Goal: Task Accomplishment & Management: Complete application form

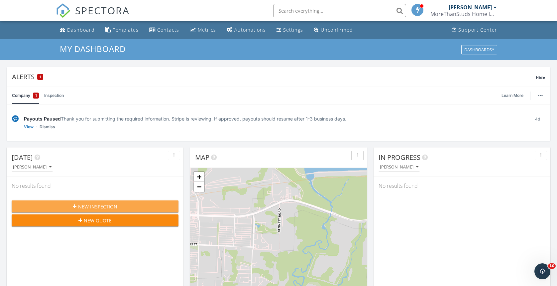
click at [104, 207] on span "New Inspection" at bounding box center [97, 206] width 39 height 7
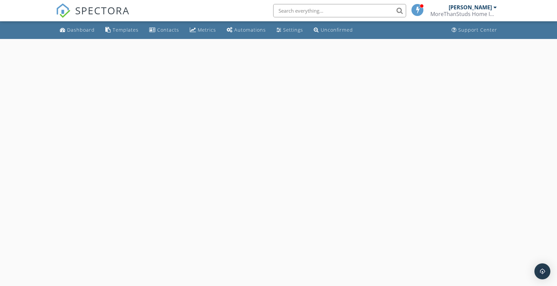
select select "8"
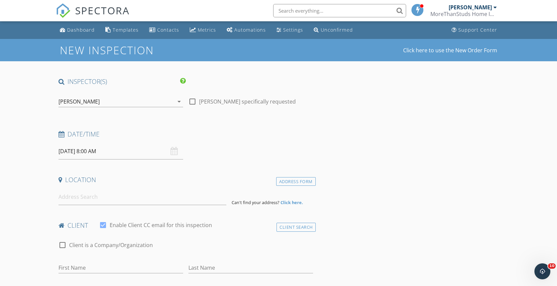
click at [65, 149] on input "09/29/2025 8:00 AM" at bounding box center [121, 151] width 125 height 16
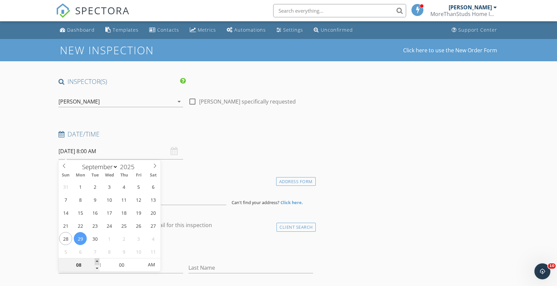
type input "09"
type input "09/29/2025 9:00 AM"
click at [98, 261] on span at bounding box center [97, 261] width 5 height 7
type input "10"
type input "09/29/2025 10:00 AM"
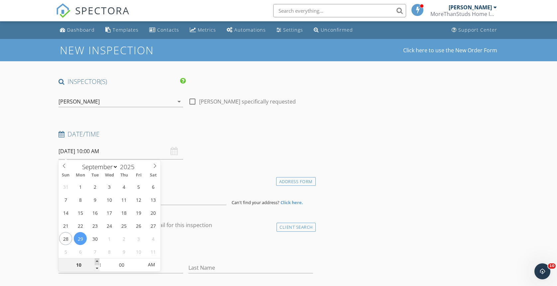
click at [97, 261] on span at bounding box center [97, 261] width 5 height 7
type input "11"
type input "09/29/2025 11:00 AM"
click at [97, 261] on span at bounding box center [97, 261] width 5 height 7
type input "12"
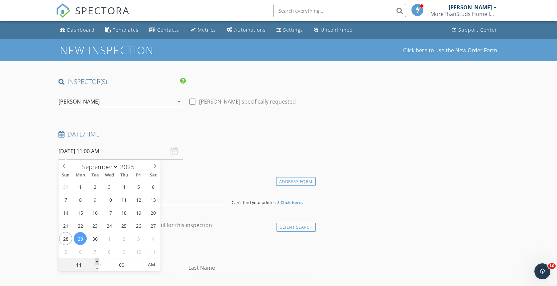
type input "09/29/2025 12:00 PM"
click at [97, 261] on span at bounding box center [97, 261] width 5 height 7
type input "01"
type input "09/29/2025 1:00 PM"
click at [97, 261] on span at bounding box center [97, 261] width 5 height 7
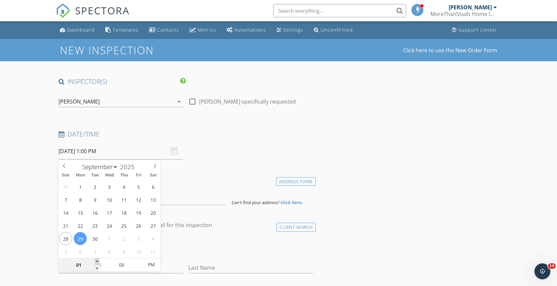
type input "02"
type input "09/29/2025 2:00 PM"
click at [97, 261] on span at bounding box center [97, 261] width 5 height 7
type input "03"
type input "09/29/2025 3:00 PM"
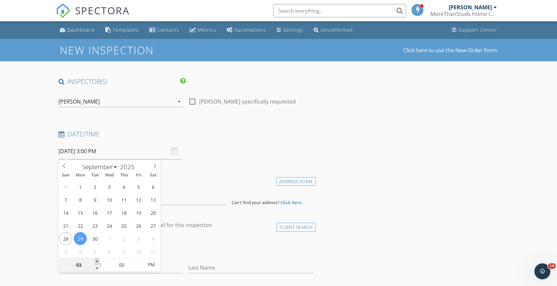
click at [97, 261] on span at bounding box center [97, 261] width 5 height 7
type input "04"
type input "[DATE] 4:00 PM"
click at [97, 261] on span at bounding box center [97, 261] width 5 height 7
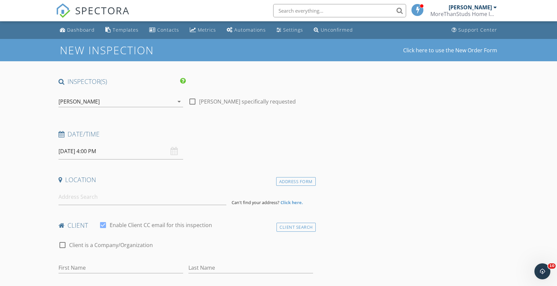
click at [184, 247] on div "check_box_outline_blank Client is a Company/Organization" at bounding box center [186, 247] width 255 height 17
click at [83, 196] on input at bounding box center [143, 197] width 168 height 16
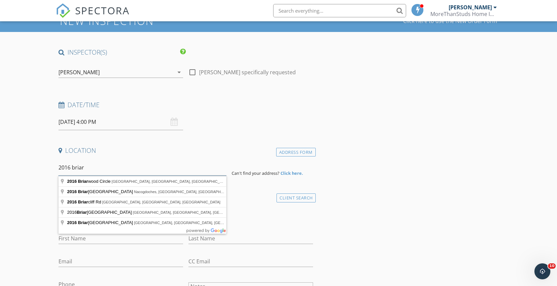
scroll to position [31, 0]
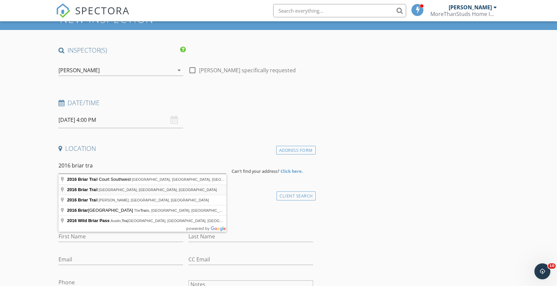
type input "2016 Briar Trail, Hurst, TX, USA"
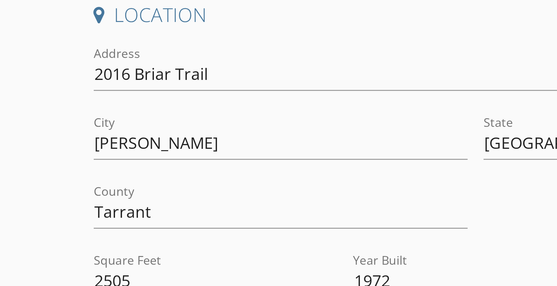
click at [59, 206] on div "County Tarrant" at bounding box center [121, 215] width 125 height 22
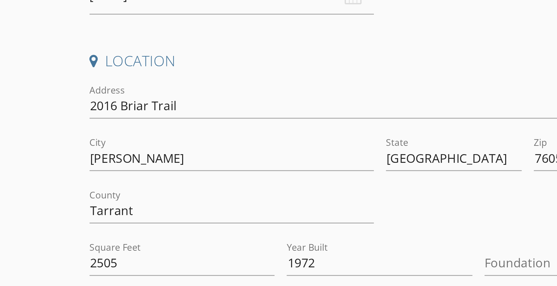
scroll to position [38, 0]
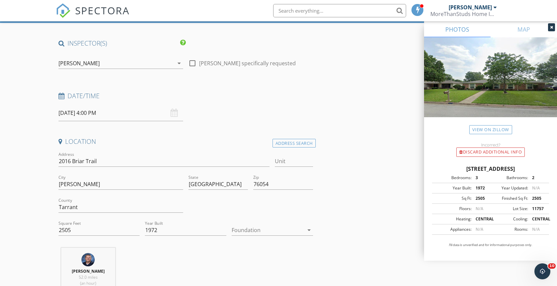
click at [239, 229] on div at bounding box center [268, 229] width 72 height 11
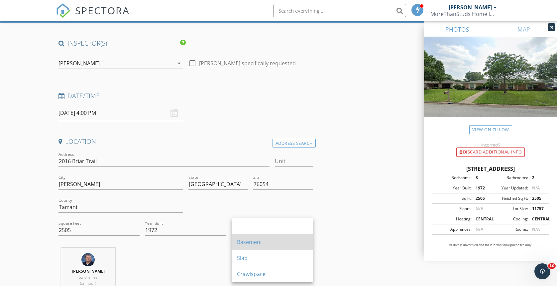
click at [252, 242] on div "Basement" at bounding box center [272, 242] width 71 height 8
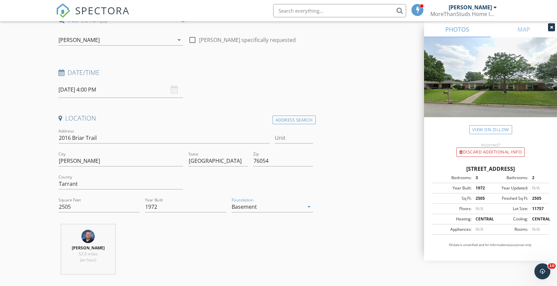
scroll to position [64, 0]
click at [283, 205] on div "Basement" at bounding box center [268, 204] width 72 height 11
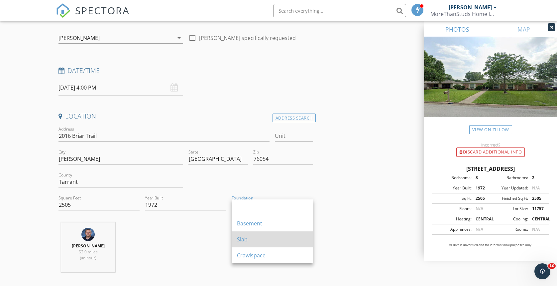
click at [255, 236] on div "Slab" at bounding box center [272, 239] width 71 height 8
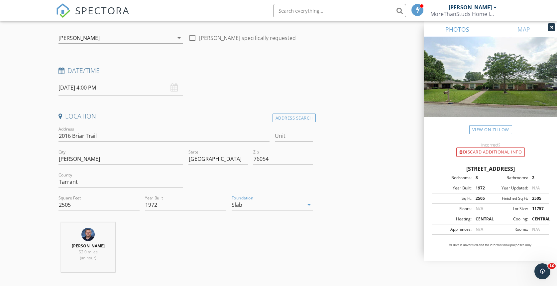
drag, startPoint x: 168, startPoint y: 230, endPoint x: 153, endPoint y: 227, distance: 15.4
click at [168, 230] on div "Jeremy Seeton 52.0 miles (an hour)" at bounding box center [186, 249] width 260 height 55
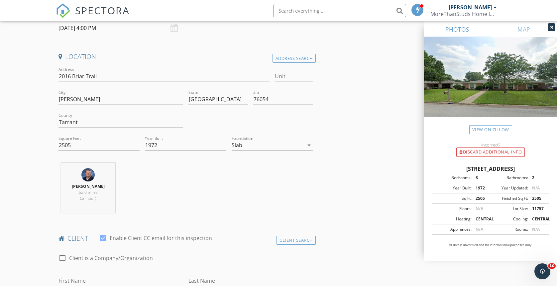
scroll to position [199, 0]
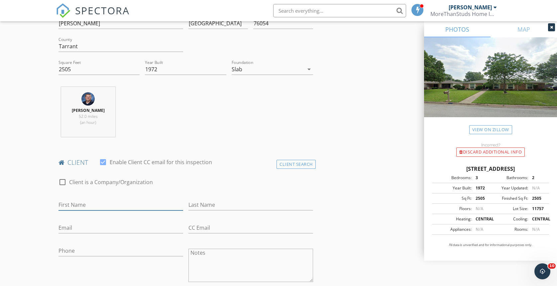
click at [90, 203] on input "First Name" at bounding box center [121, 204] width 125 height 11
type input "[PERSON_NAME]"
type input "Bean"
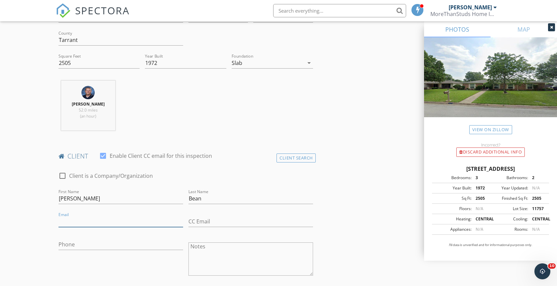
scroll to position [205, 0]
paste input "[EMAIL_ADDRESS][DOMAIN_NAME]"
type input "[EMAIL_ADDRESS][DOMAIN_NAME]"
click at [71, 243] on input "Phone" at bounding box center [121, 243] width 125 height 11
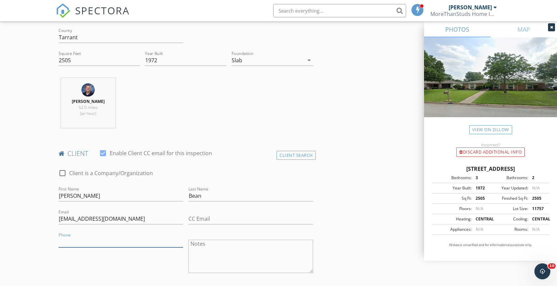
scroll to position [207, 0]
type input "[PHONE_NUMBER]"
click at [58, 259] on div "Phone 214-797-8982" at bounding box center [121, 258] width 130 height 52
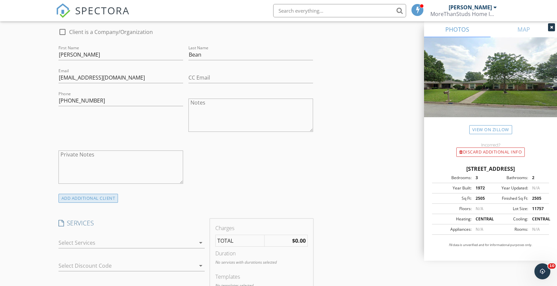
scroll to position [365, 0]
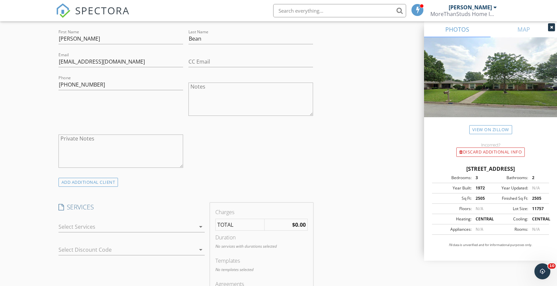
click at [137, 224] on div at bounding box center [127, 226] width 137 height 11
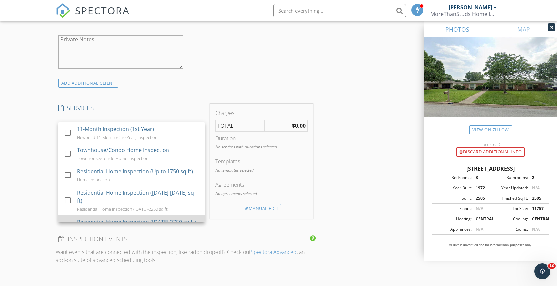
scroll to position [464, 0]
click at [134, 217] on div "Residential Home Inspection ([DATE]-2750 sq ft)" at bounding box center [136, 221] width 119 height 8
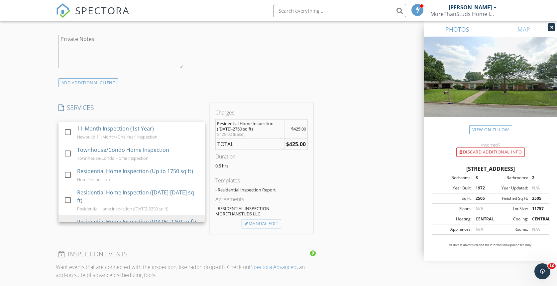
click at [47, 191] on div "New Inspection Click here to use the New Order Form INSPECTOR(S) check_box Jere…" at bounding box center [278, 155] width 557 height 1160
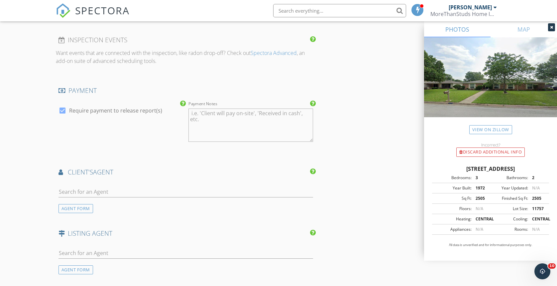
scroll to position [694, 0]
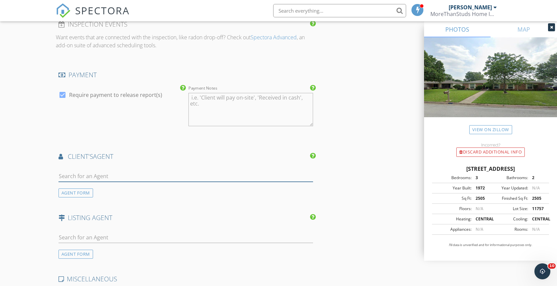
click at [94, 176] on input "text" at bounding box center [186, 176] width 255 height 11
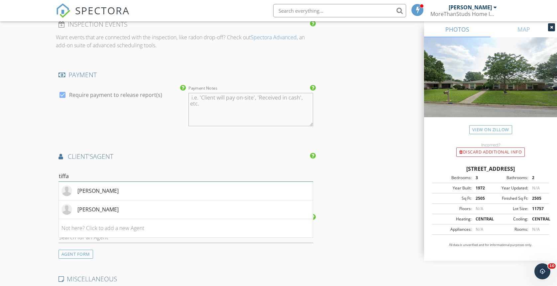
type input "tiffa"
click at [109, 209] on div "[PERSON_NAME]" at bounding box center [97, 209] width 41 height 8
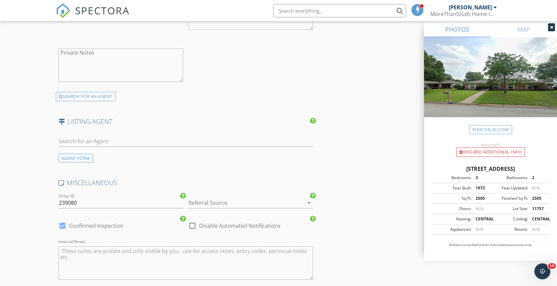
scroll to position [1065, 0]
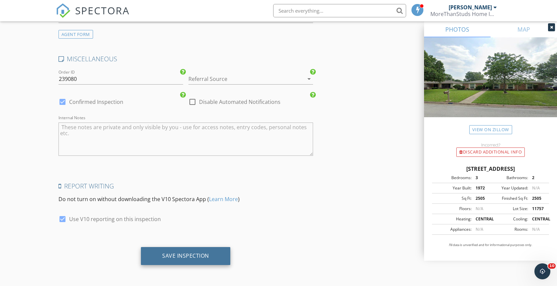
click at [202, 257] on div "Save Inspection" at bounding box center [185, 255] width 47 height 7
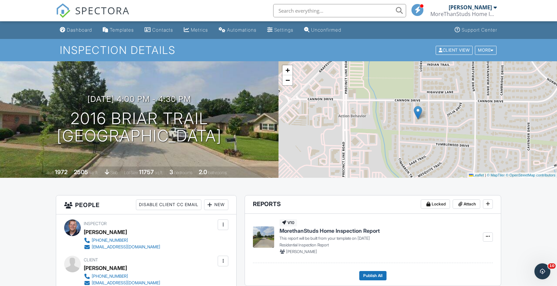
click at [84, 31] on div "Dashboard" at bounding box center [79, 30] width 25 height 6
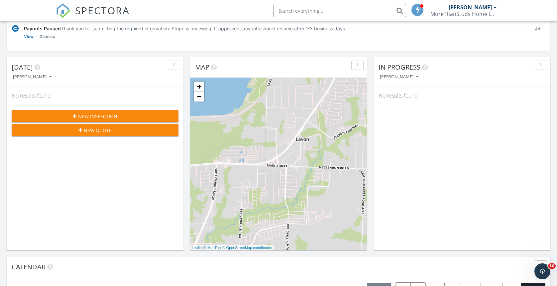
scroll to position [615, 568]
